Goal: Task Accomplishment & Management: Use online tool/utility

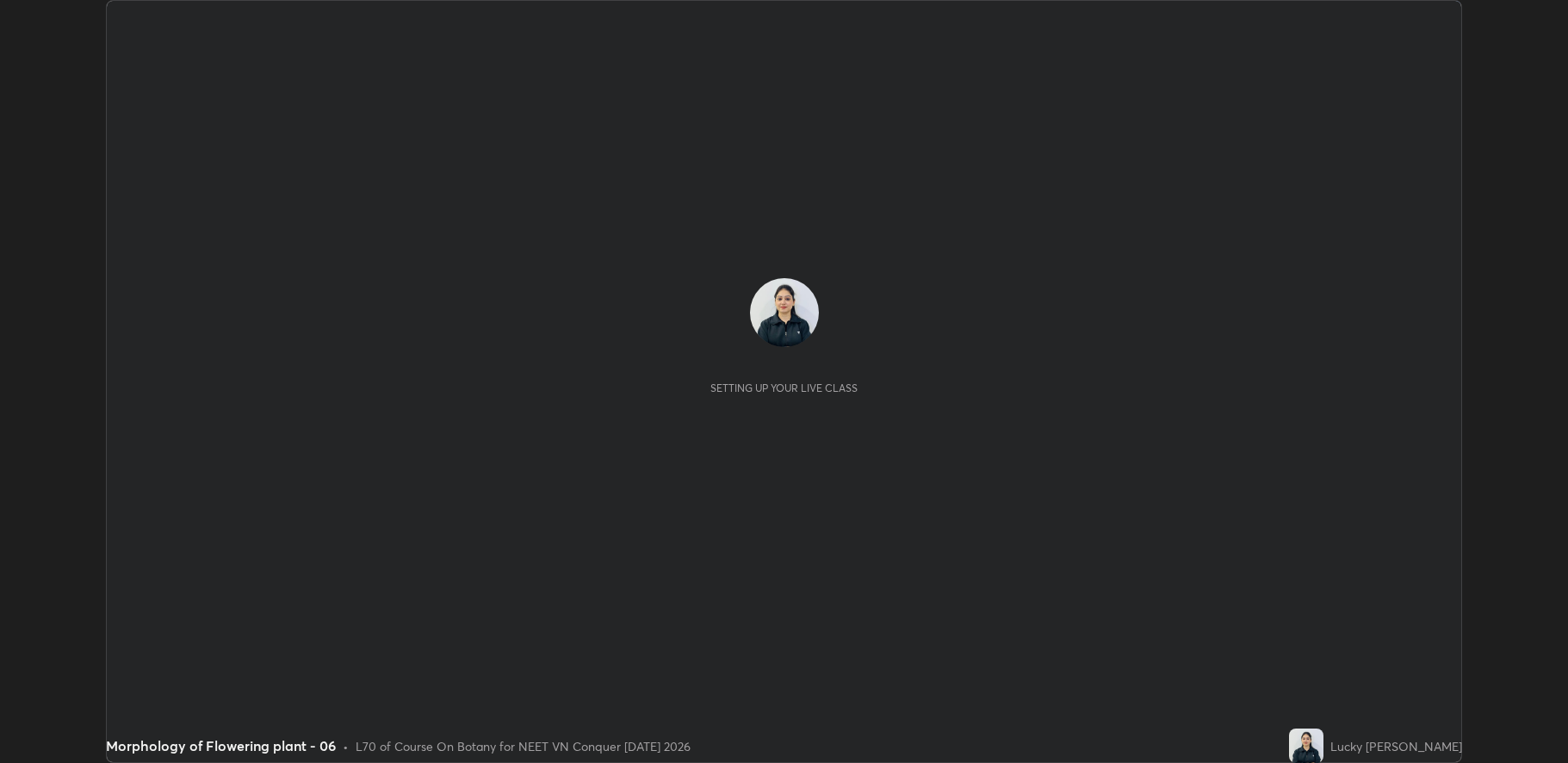
scroll to position [763, 1567]
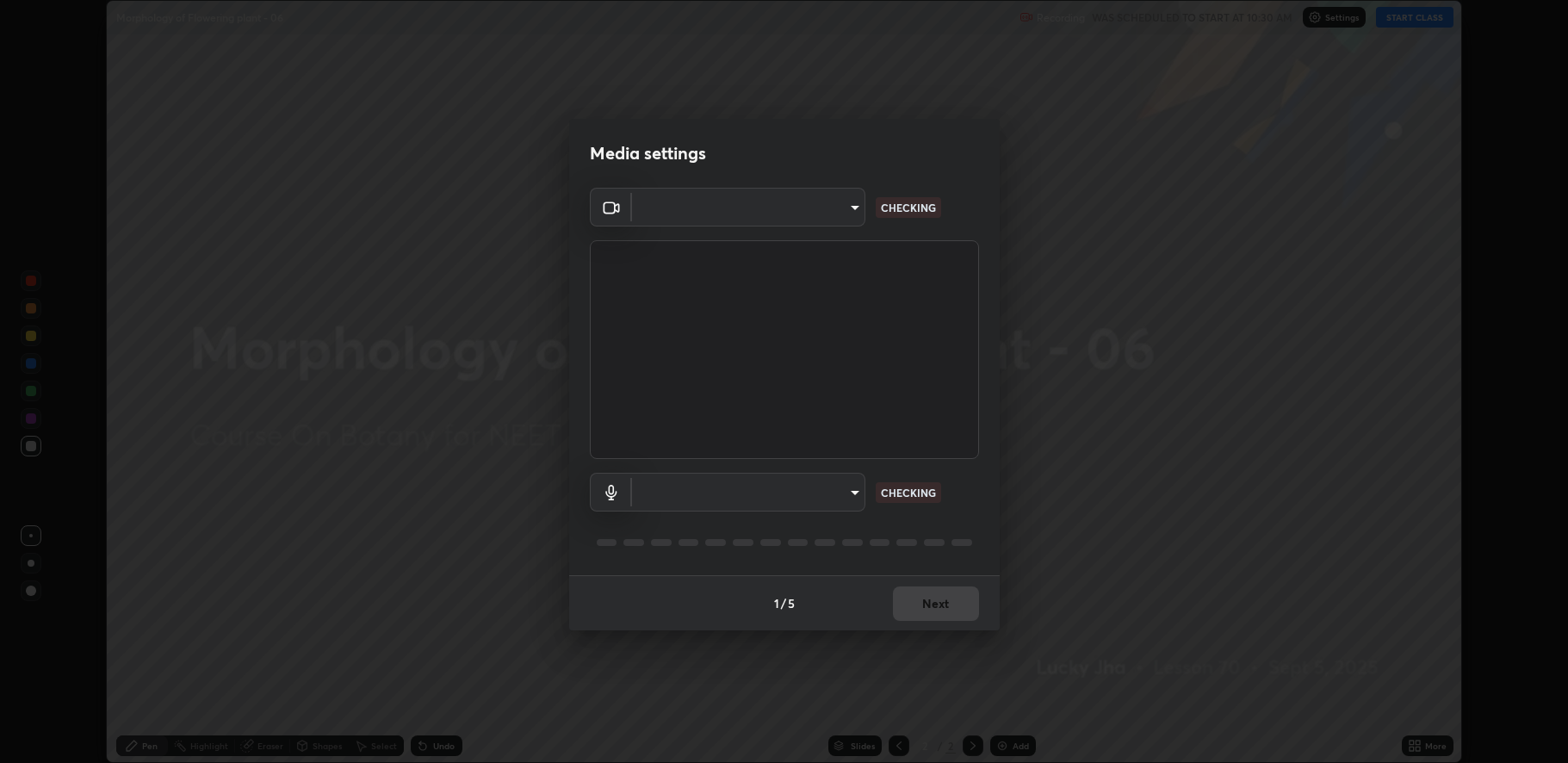
type input "fbf3bf66c54ebdc22d4a916e1eeea5187fc1625fd733ae2b86b360c30985395f"
type input "default"
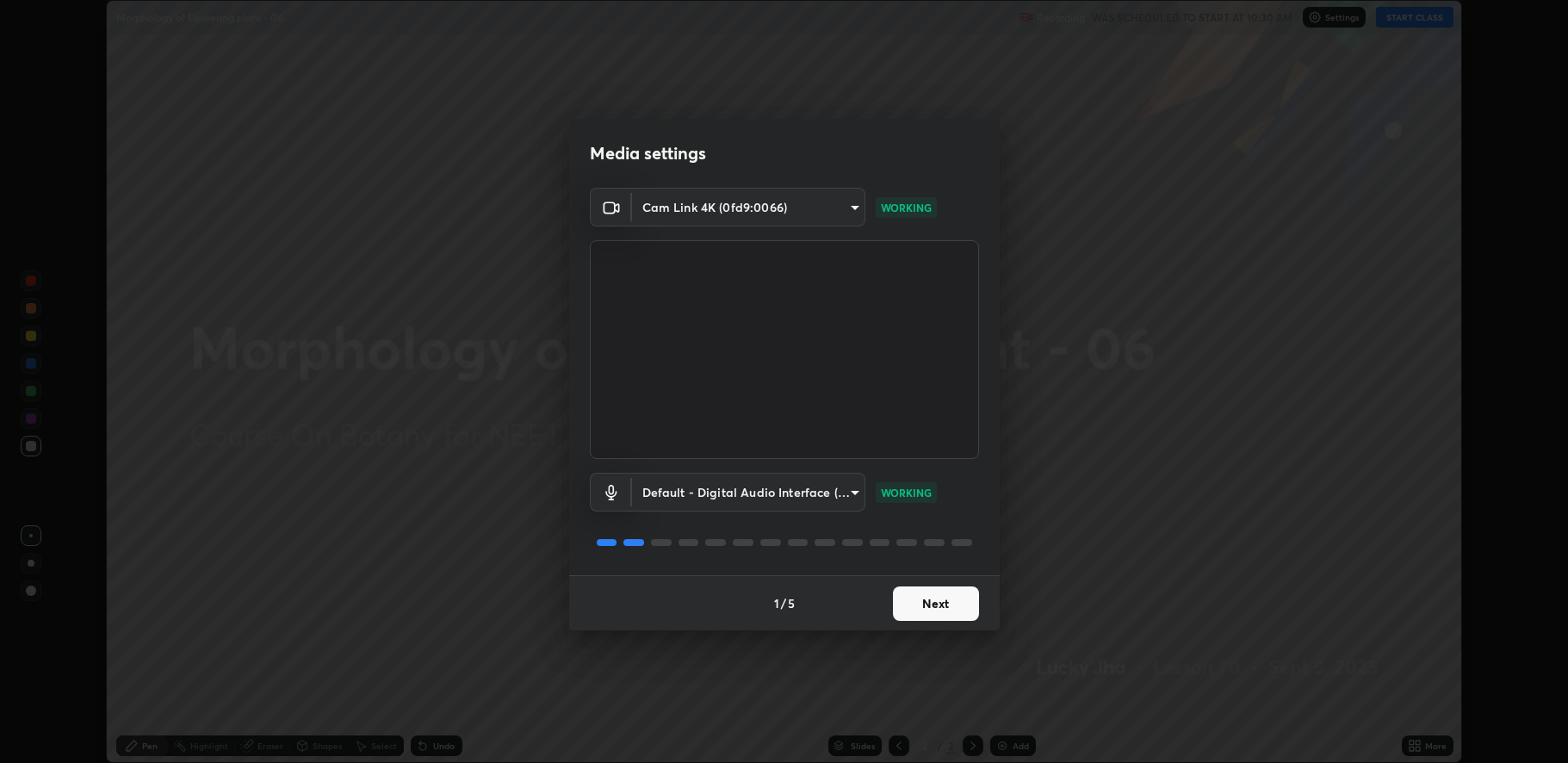
click at [929, 609] on button "Next" at bounding box center [936, 603] width 86 height 34
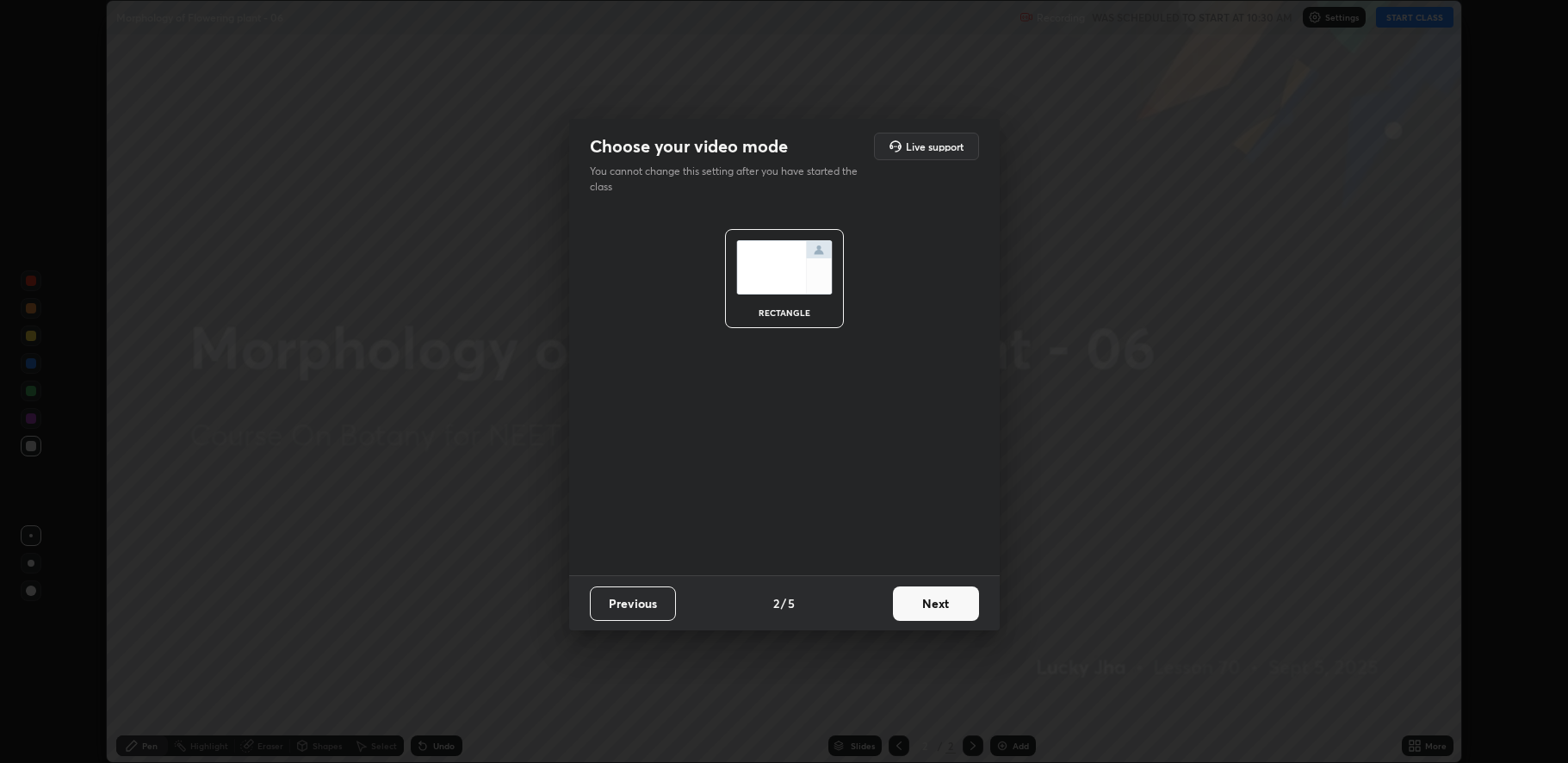
click at [931, 611] on button "Next" at bounding box center [936, 603] width 86 height 34
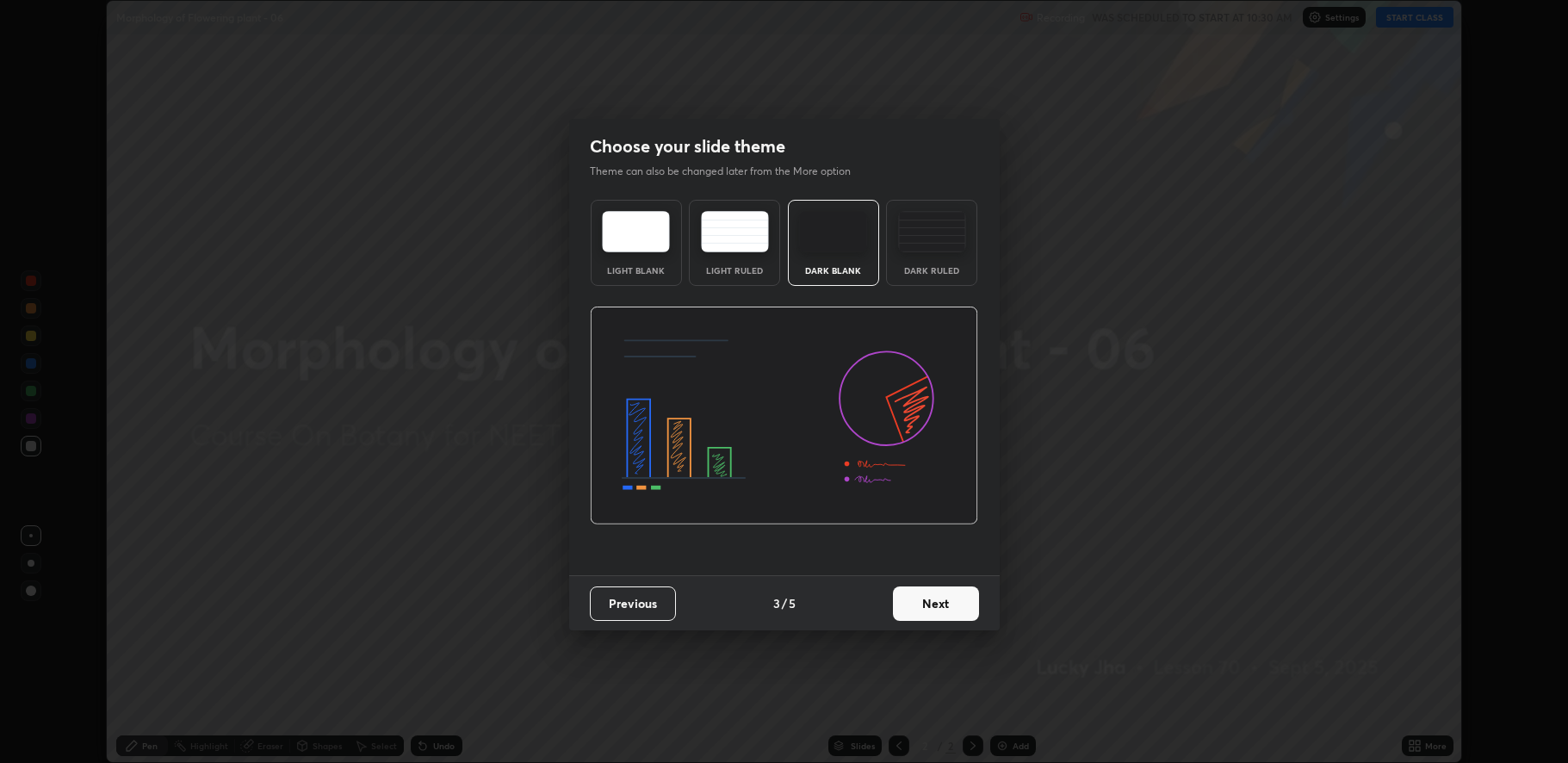
click at [934, 611] on button "Next" at bounding box center [936, 603] width 86 height 34
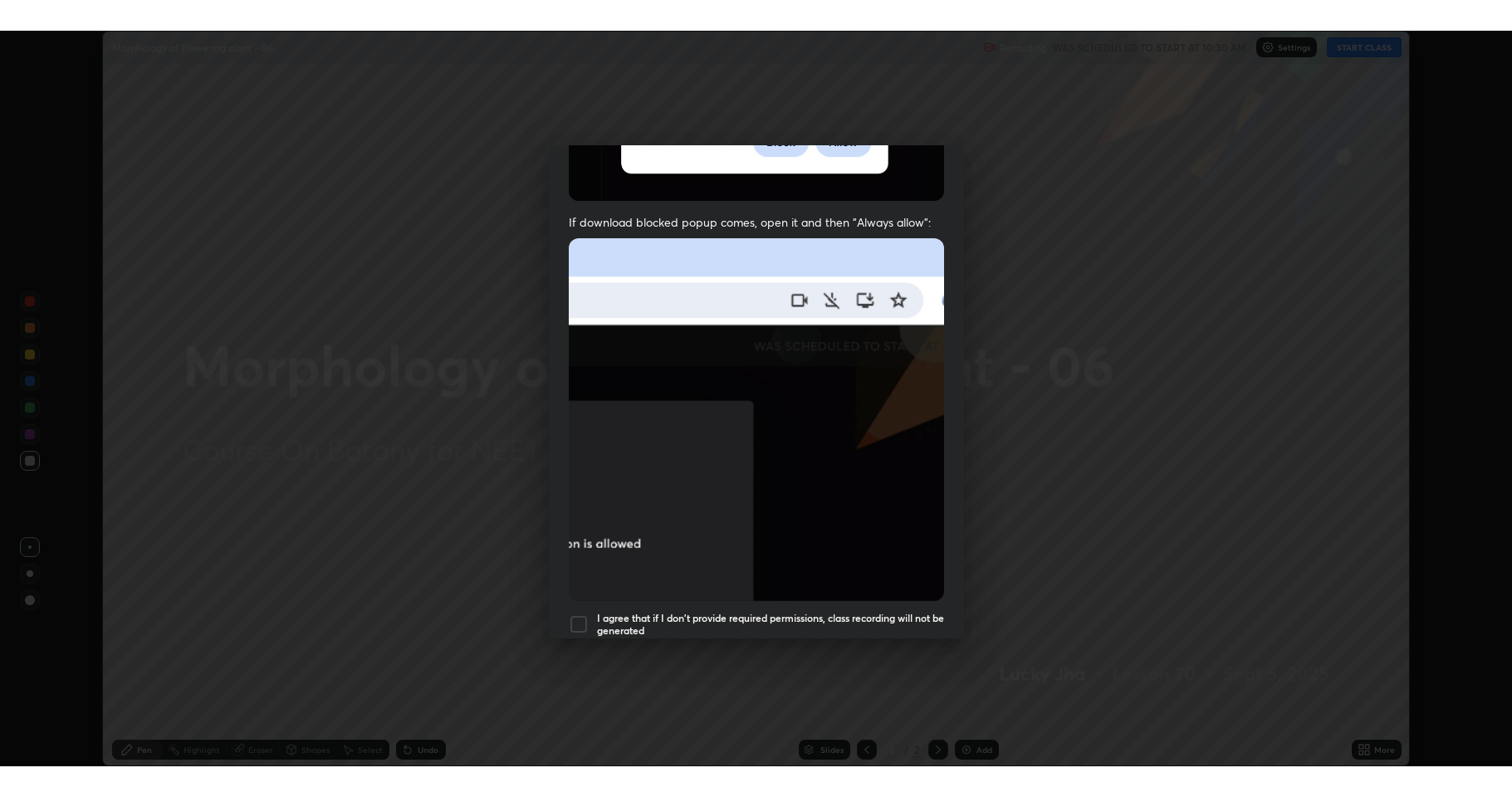
scroll to position [337, 0]
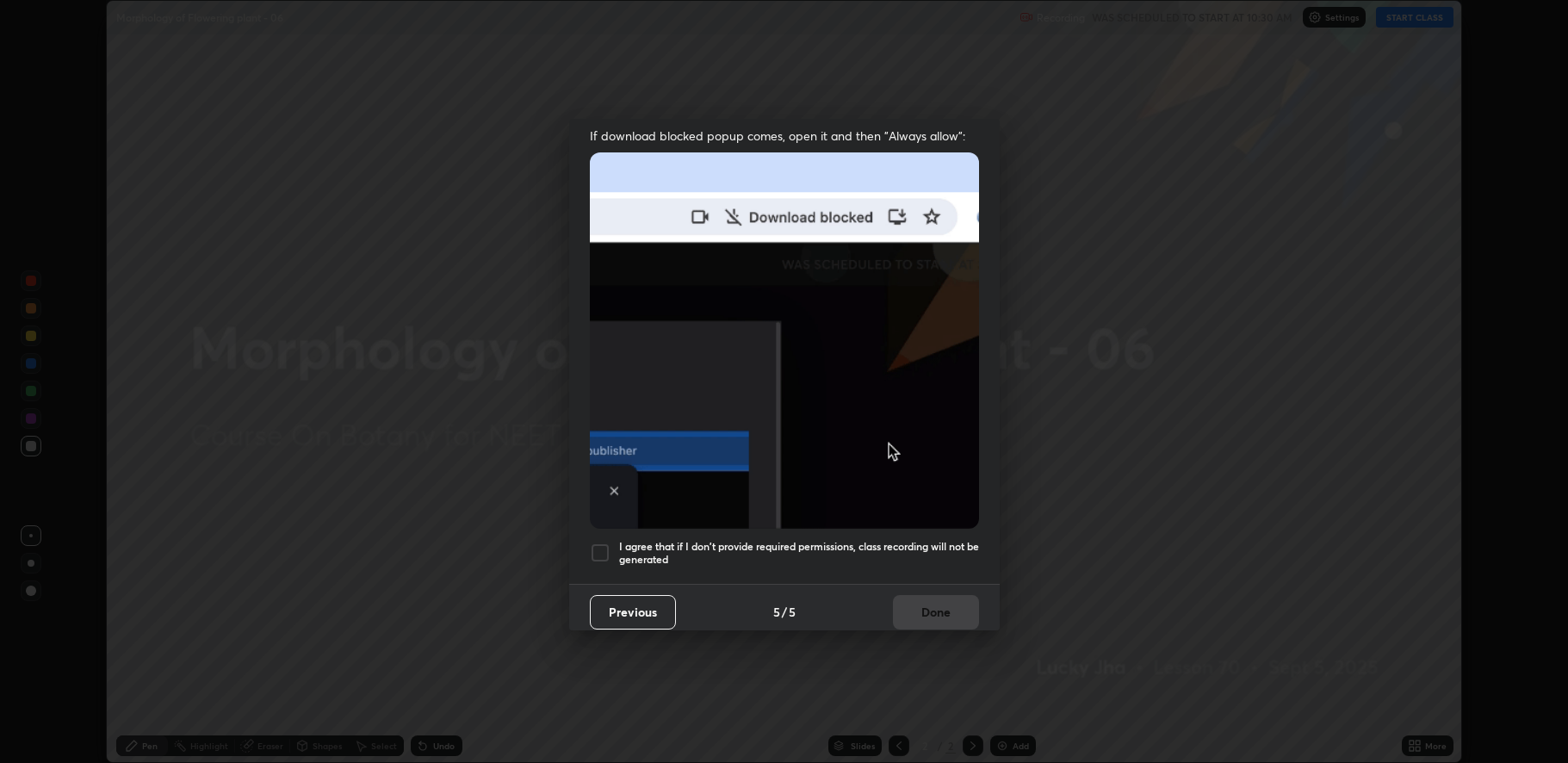
click at [606, 542] on div at bounding box center [600, 552] width 21 height 21
click at [933, 610] on button "Done" at bounding box center [936, 612] width 86 height 34
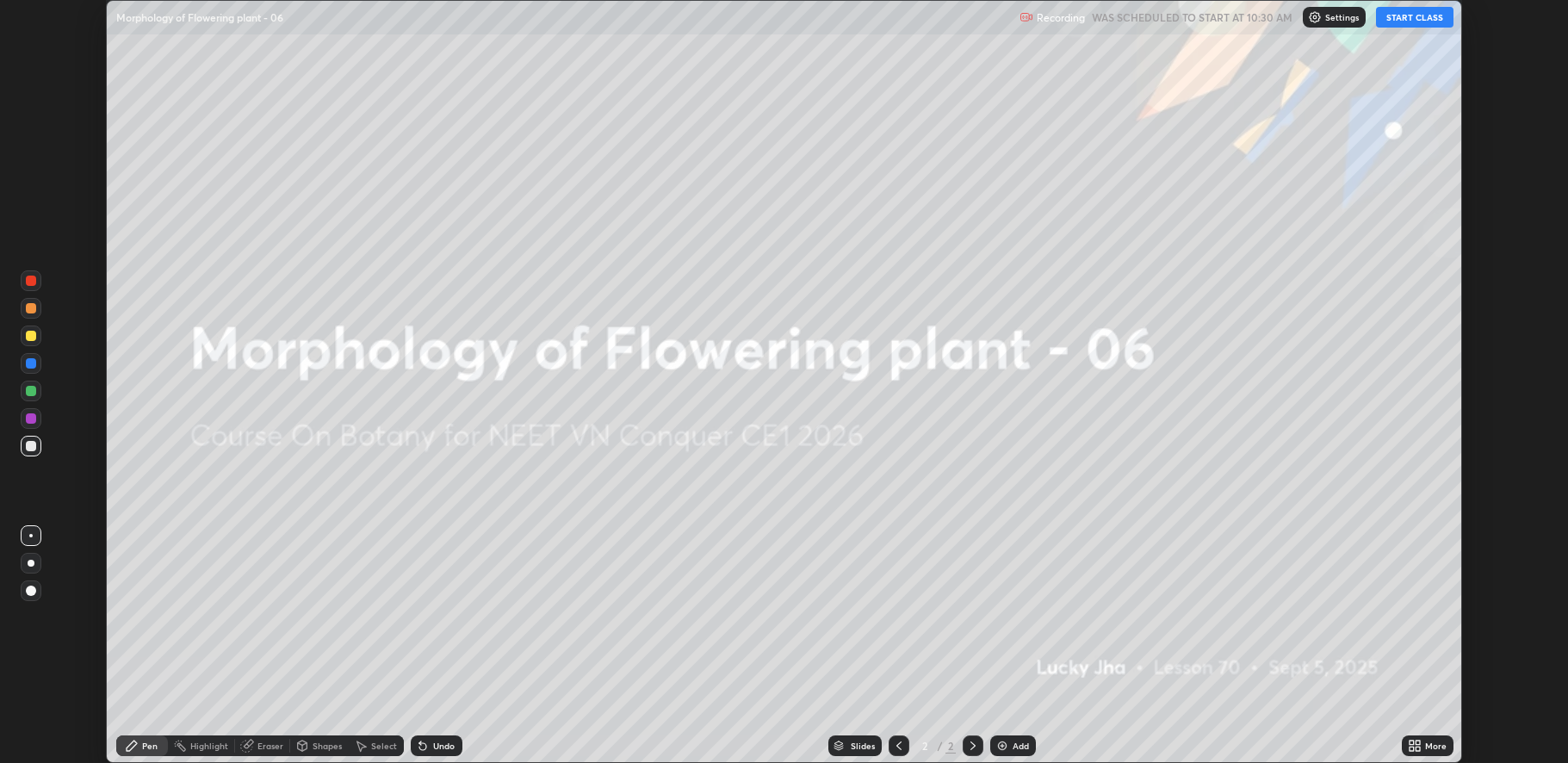
click at [1003, 741] on img at bounding box center [1002, 745] width 13 height 13
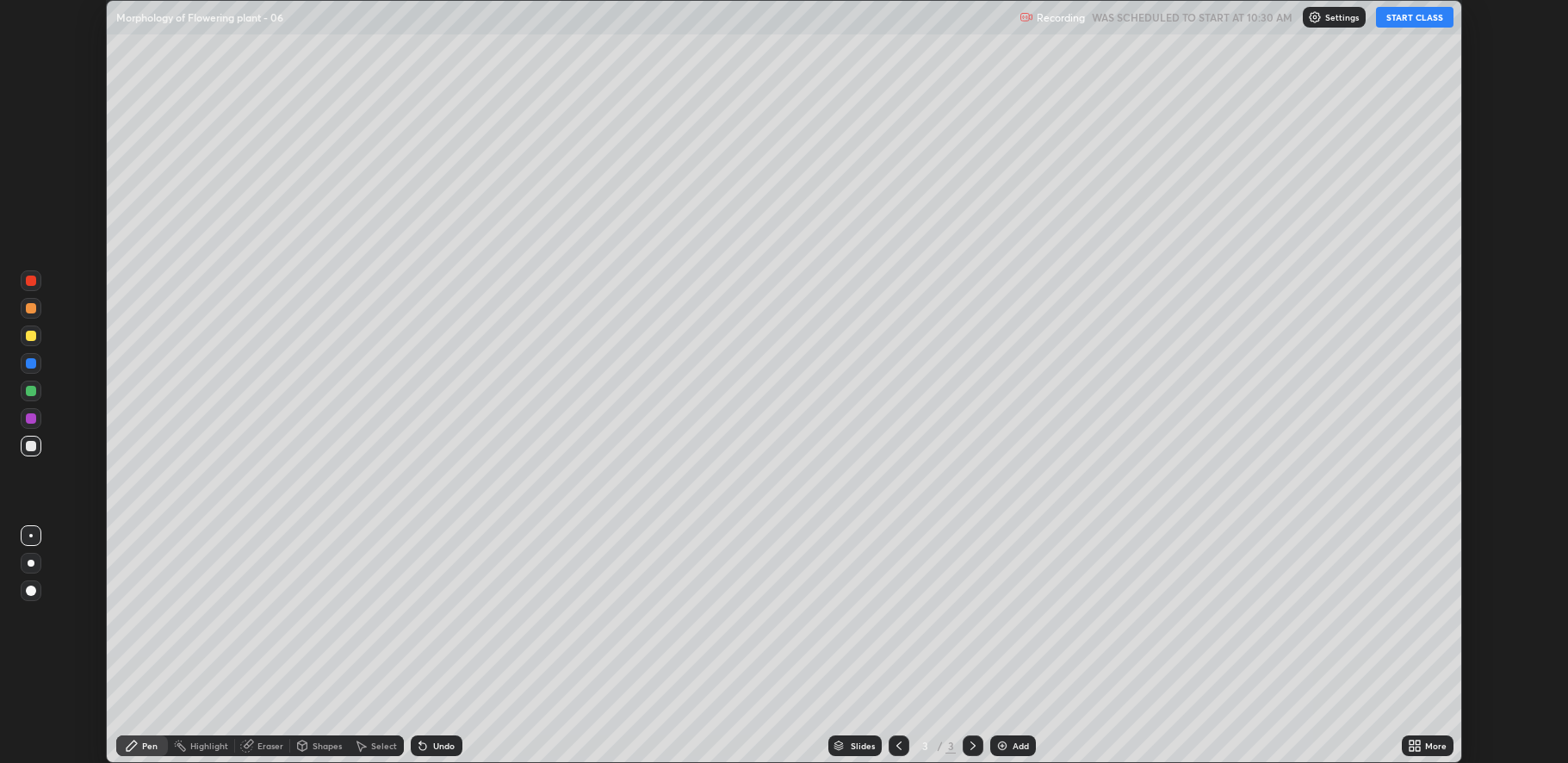
click at [1412, 742] on icon at bounding box center [1412, 742] width 4 height 4
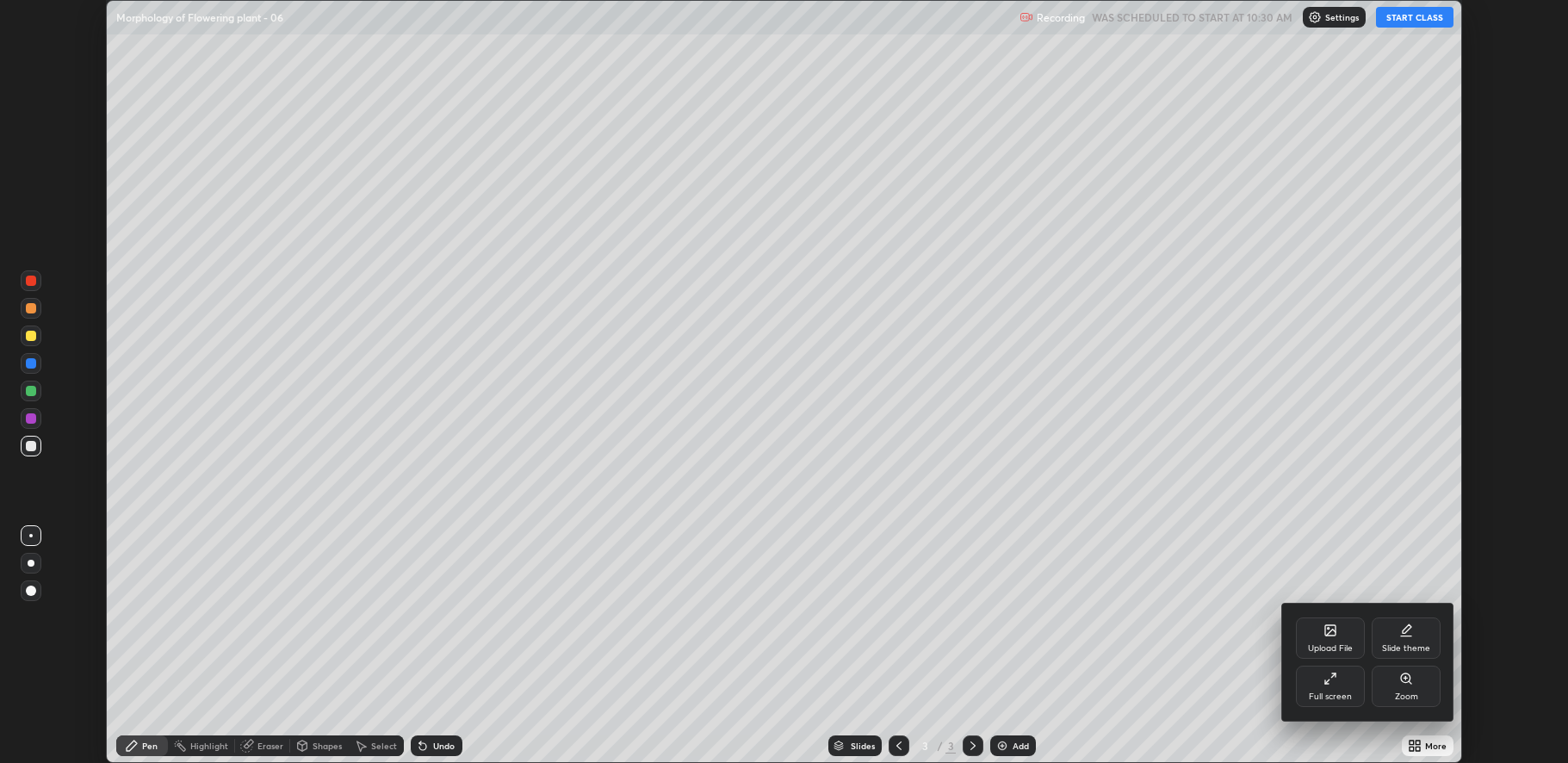
click at [1338, 696] on div "Full screen" at bounding box center [1330, 697] width 43 height 9
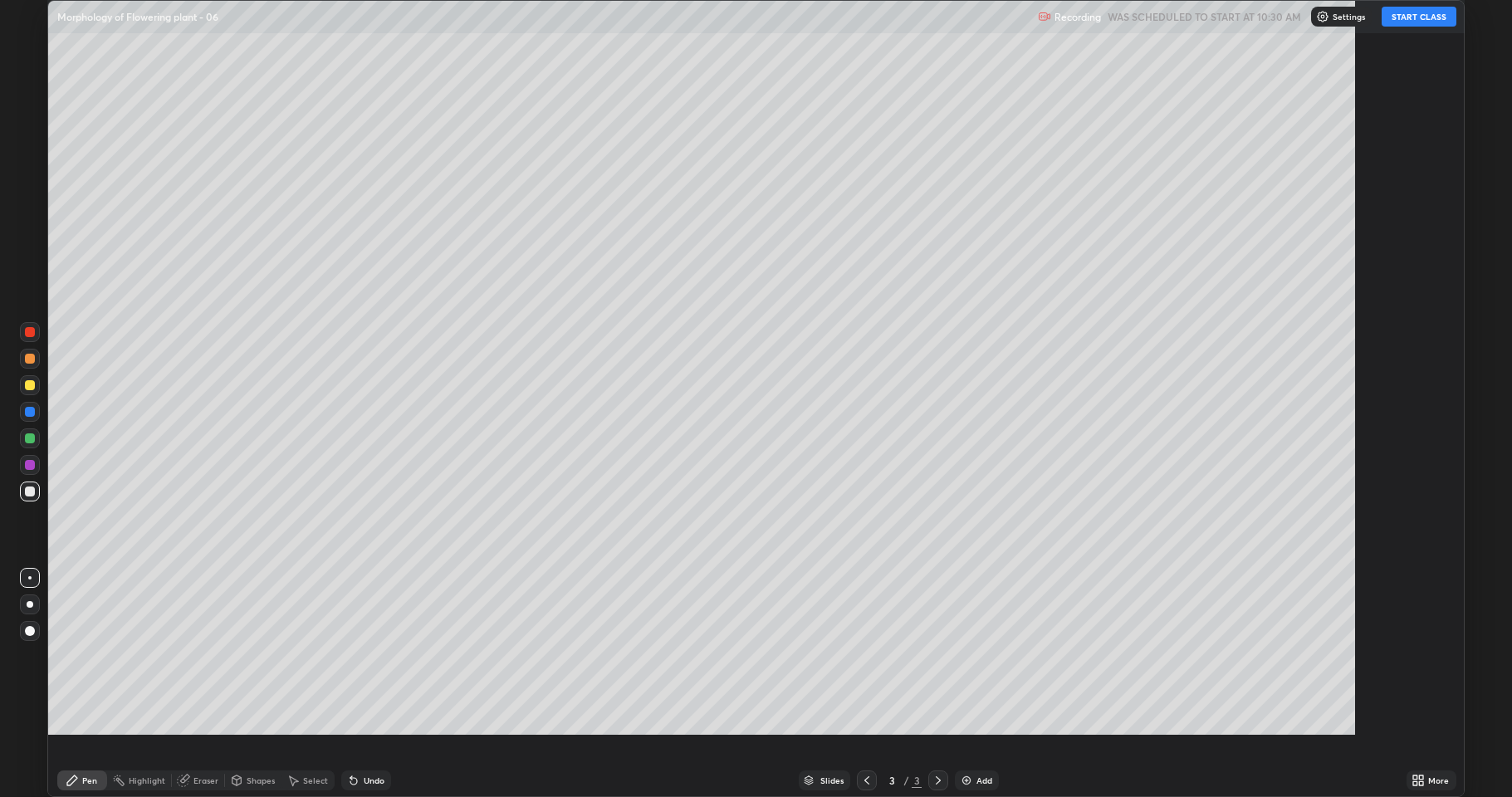
scroll to position [797, 1512]
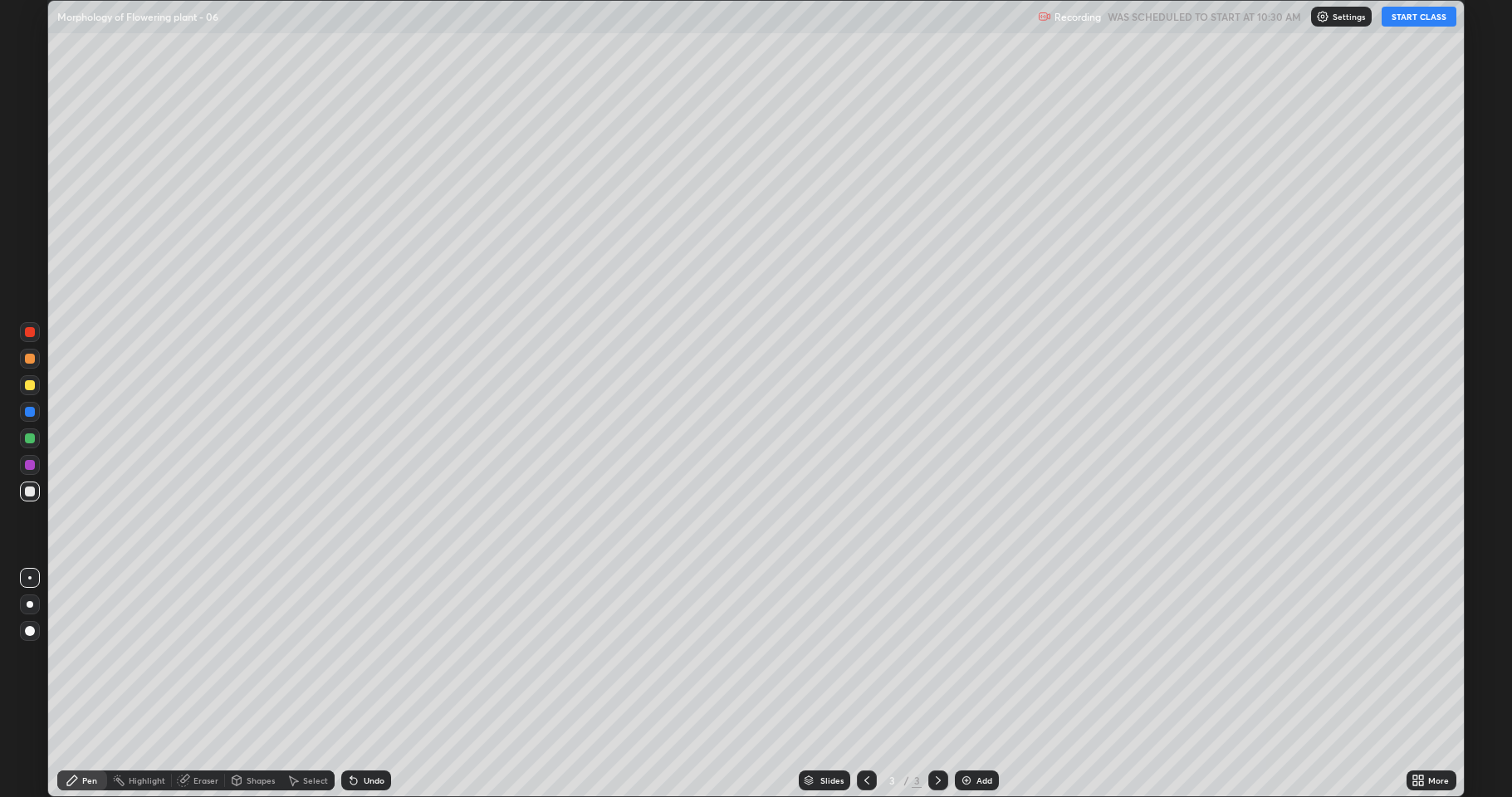
click at [1403, 16] on button "START CLASS" at bounding box center [1419, 16] width 74 height 20
